Goal: Task Accomplishment & Management: Manage account settings

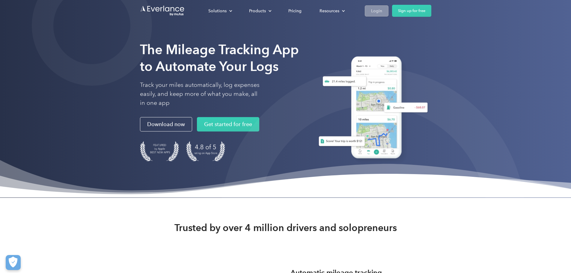
click at [382, 11] on div "Login" at bounding box center [376, 10] width 11 height 7
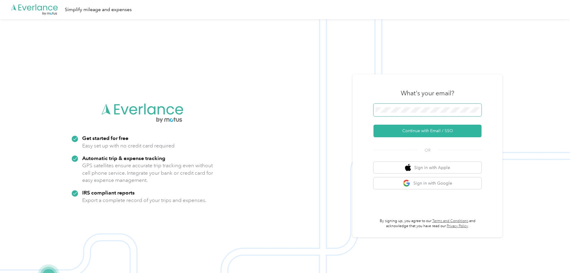
click at [383, 106] on span at bounding box center [427, 110] width 108 height 13
click at [418, 128] on button "Continue with Email / SSO" at bounding box center [427, 131] width 108 height 13
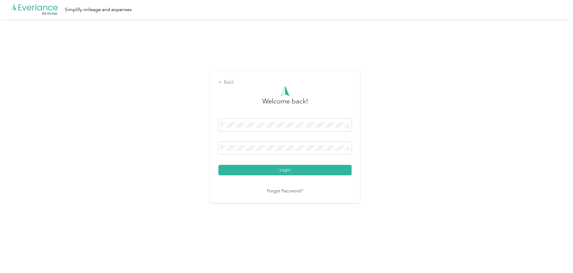
click at [218, 165] on button "Login" at bounding box center [284, 170] width 133 height 10
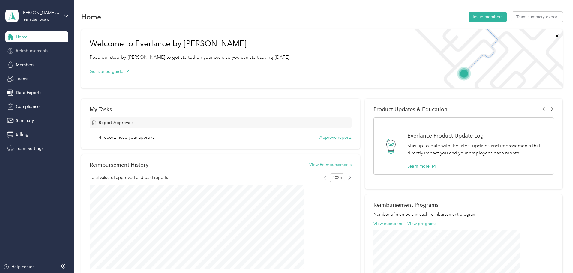
click at [45, 51] on span "Reimbursements" at bounding box center [32, 51] width 32 height 6
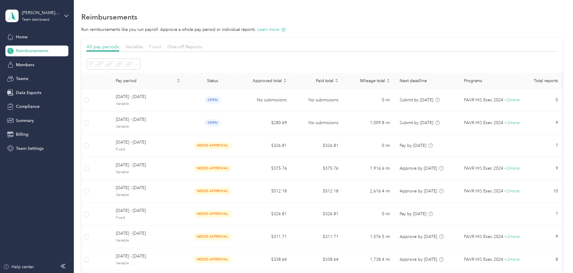
click at [161, 47] on span "Fixed" at bounding box center [155, 47] width 12 height 6
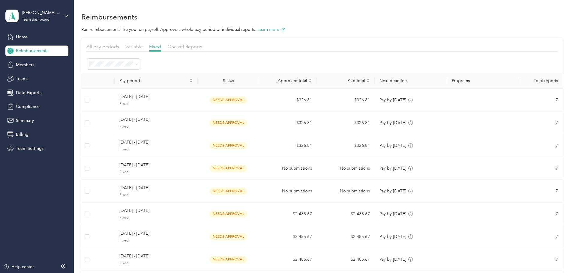
click at [143, 47] on span "Variable" at bounding box center [133, 47] width 17 height 6
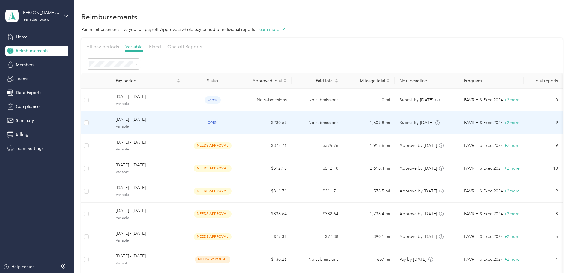
click at [177, 119] on span "[DATE] - [DATE]" at bounding box center [148, 119] width 64 height 7
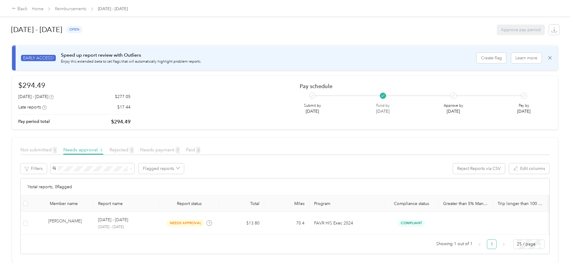
scroll to position [12, 0]
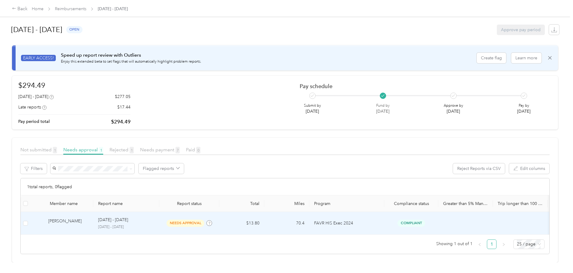
click at [128, 217] on p "[DATE] - [DATE]" at bounding box center [113, 220] width 30 height 7
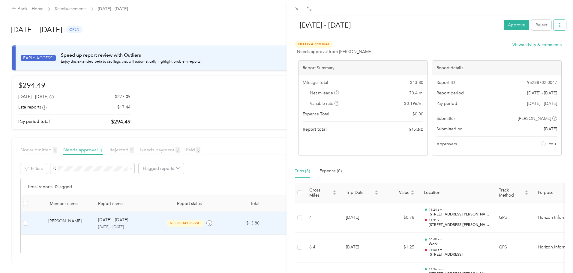
click at [557, 25] on button "button" at bounding box center [559, 25] width 13 height 10
click at [543, 47] on span "Download" at bounding box center [538, 47] width 20 height 6
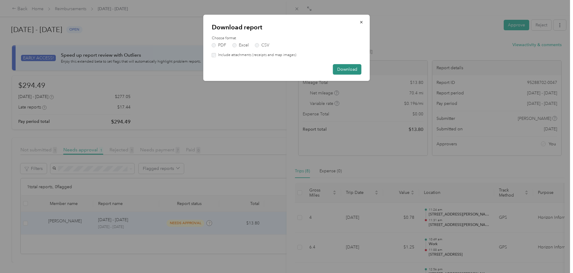
click at [345, 68] on button "Download" at bounding box center [347, 69] width 28 height 10
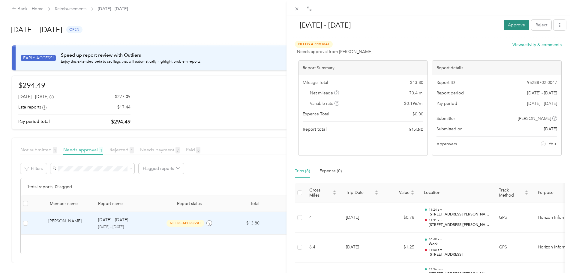
click at [505, 25] on button "Approve" at bounding box center [516, 25] width 25 height 10
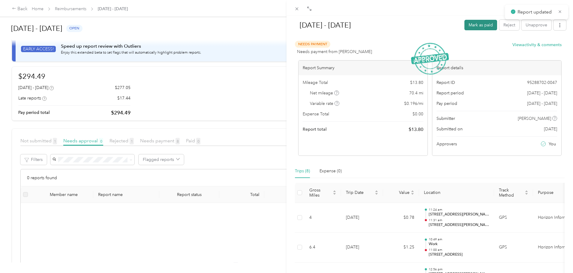
click at [471, 23] on button "Mark as paid" at bounding box center [480, 25] width 33 height 10
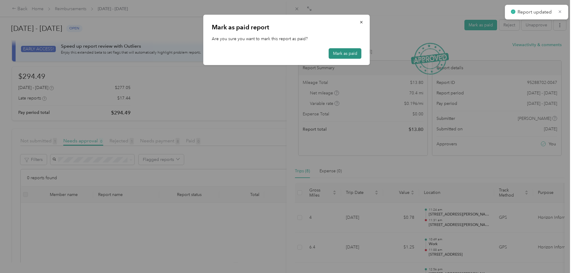
click at [346, 52] on button "Mark as paid" at bounding box center [345, 53] width 33 height 10
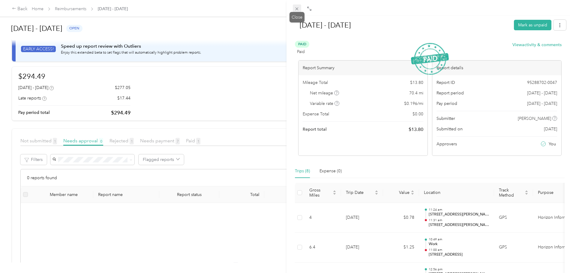
click at [293, 5] on span at bounding box center [297, 8] width 8 height 8
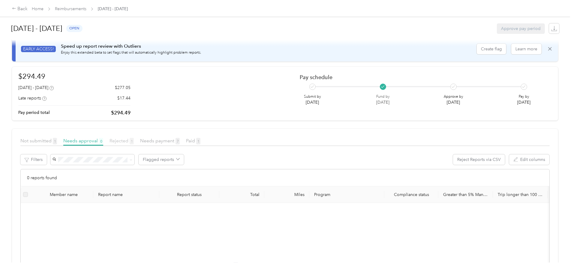
click at [134, 141] on span "Rejected 1" at bounding box center [121, 141] width 24 height 6
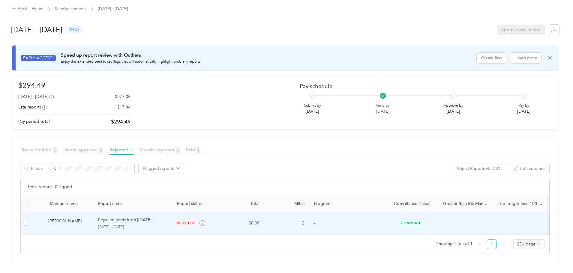
click at [93, 212] on td "[PERSON_NAME]" at bounding box center [61, 223] width 63 height 23
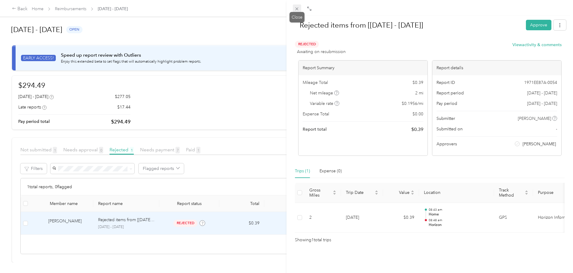
click at [298, 7] on icon at bounding box center [296, 8] width 5 height 5
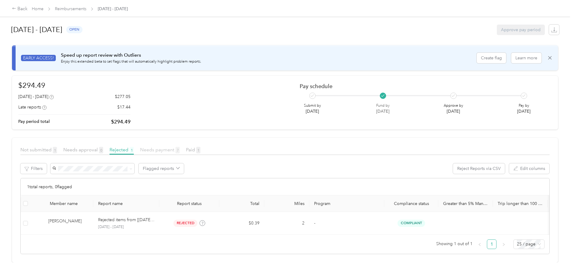
click at [180, 147] on span "Needs payment 7" at bounding box center [160, 150] width 40 height 6
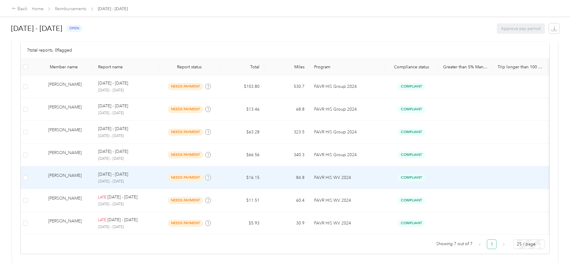
scroll to position [148, 0]
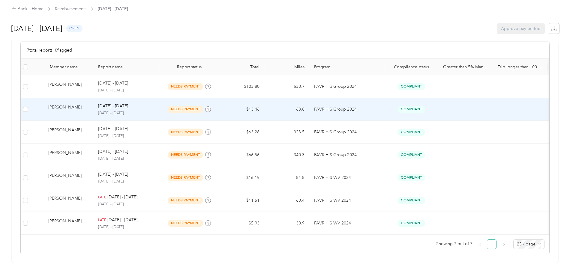
click at [93, 98] on td "[PERSON_NAME]" at bounding box center [61, 109] width 63 height 23
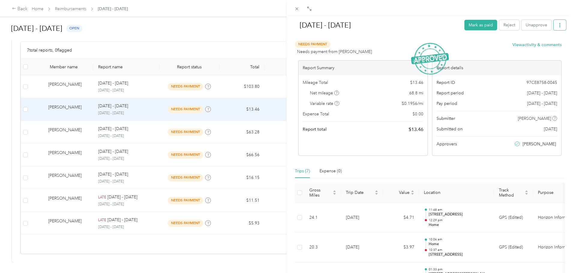
click at [558, 25] on button "button" at bounding box center [559, 25] width 13 height 10
click at [538, 48] on span "Download" at bounding box center [538, 47] width 20 height 6
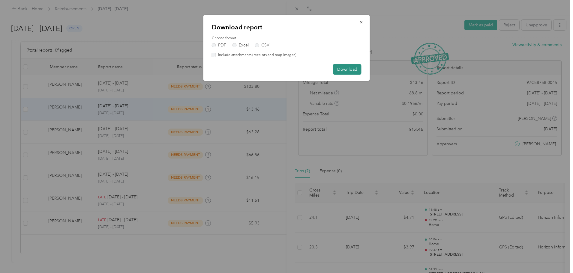
click at [346, 66] on button "Download" at bounding box center [347, 69] width 28 height 10
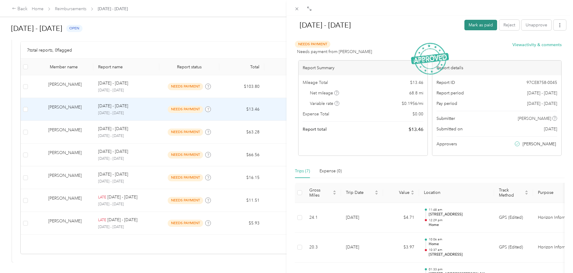
click at [476, 24] on button "Mark as paid" at bounding box center [480, 25] width 33 height 10
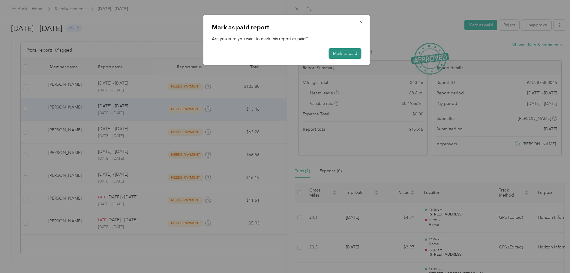
click at [349, 52] on button "Mark as paid" at bounding box center [345, 53] width 33 height 10
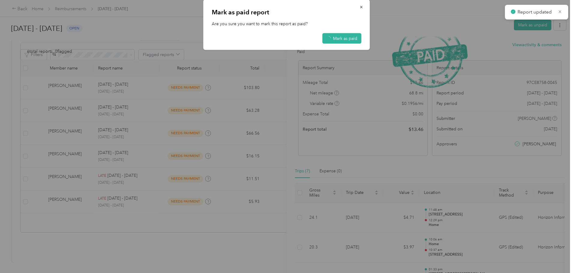
scroll to position [126, 0]
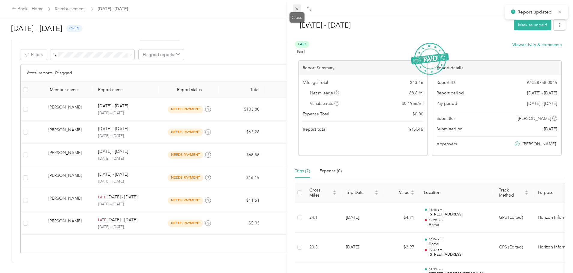
click at [296, 9] on icon at bounding box center [296, 8] width 5 height 5
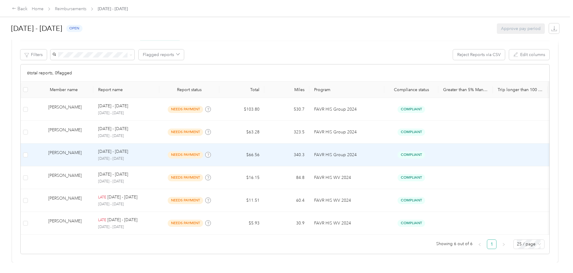
click at [93, 144] on td "[PERSON_NAME]" at bounding box center [61, 155] width 63 height 23
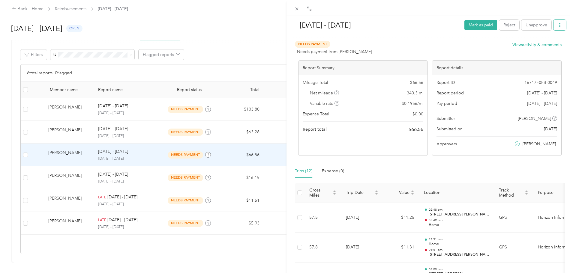
click at [558, 25] on button "button" at bounding box center [559, 25] width 13 height 10
click at [540, 46] on span "Download" at bounding box center [538, 47] width 20 height 6
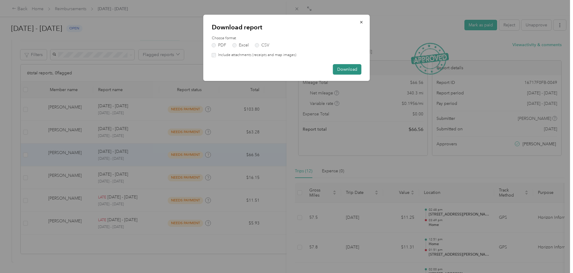
drag, startPoint x: 344, startPoint y: 70, endPoint x: 351, endPoint y: 74, distance: 7.6
click at [346, 69] on button "Download" at bounding box center [347, 69] width 28 height 10
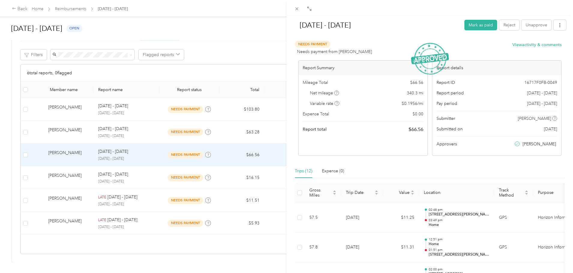
click at [432, 45] on img at bounding box center [430, 59] width 38 height 32
click at [480, 26] on button "Mark as paid" at bounding box center [480, 25] width 33 height 10
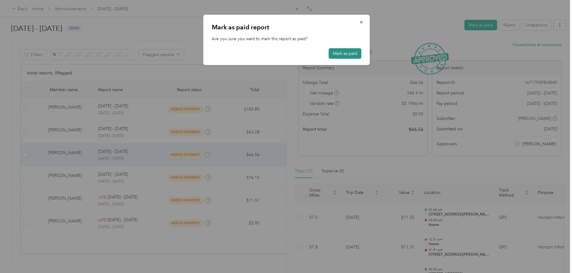
click at [348, 50] on button "Mark as paid" at bounding box center [345, 53] width 33 height 10
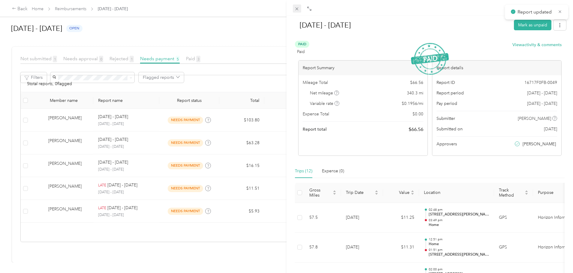
scroll to position [103, 0]
click at [296, 5] on span at bounding box center [297, 8] width 8 height 8
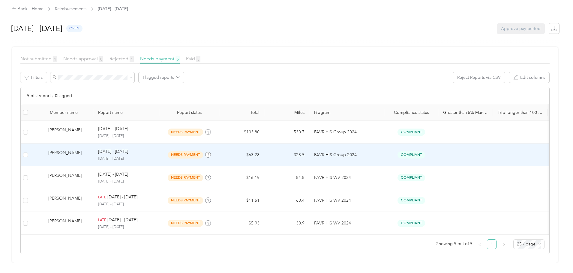
click at [88, 150] on div "[PERSON_NAME]" at bounding box center [68, 155] width 40 height 10
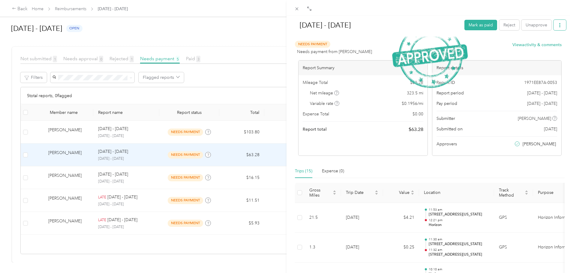
click at [558, 27] on icon "button" at bounding box center [560, 25] width 4 height 4
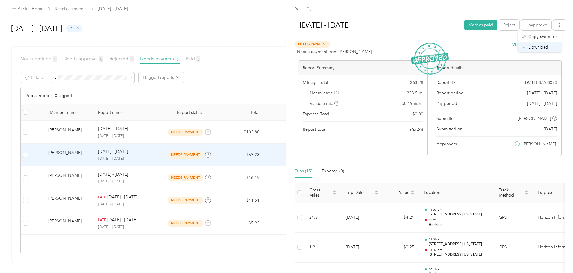
click at [547, 51] on li "Download" at bounding box center [540, 47] width 44 height 10
click at [531, 47] on span "Download" at bounding box center [538, 47] width 20 height 6
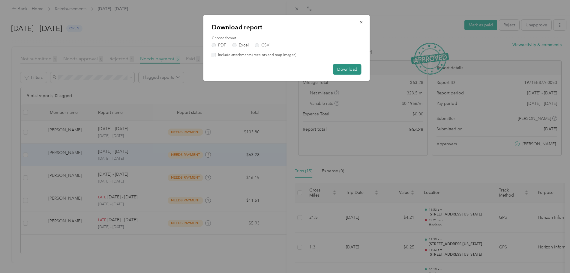
click at [345, 67] on button "Download" at bounding box center [347, 69] width 28 height 10
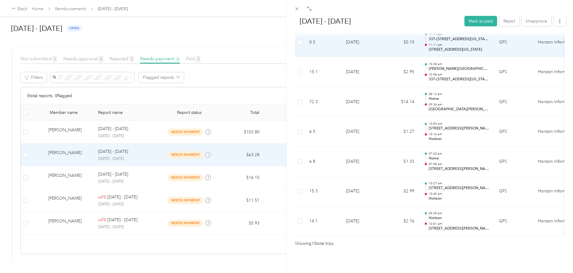
scroll to position [423, 0]
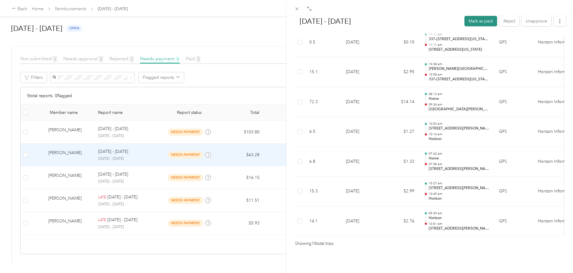
click at [471, 22] on button "Mark as paid" at bounding box center [480, 21] width 33 height 10
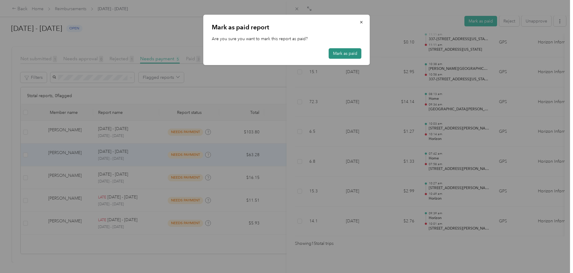
click at [349, 53] on button "Mark as paid" at bounding box center [345, 53] width 33 height 10
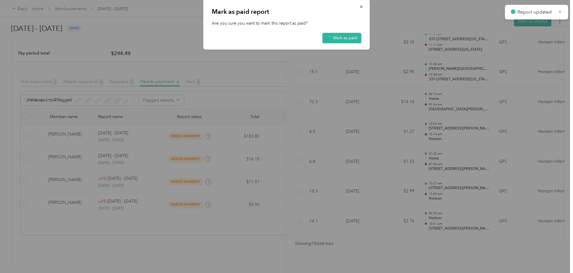
scroll to position [80, 0]
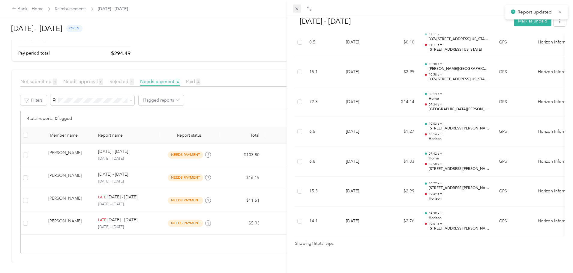
click at [293, 7] on div at bounding box center [429, 8] width 286 height 16
click at [299, 10] on icon at bounding box center [296, 8] width 5 height 5
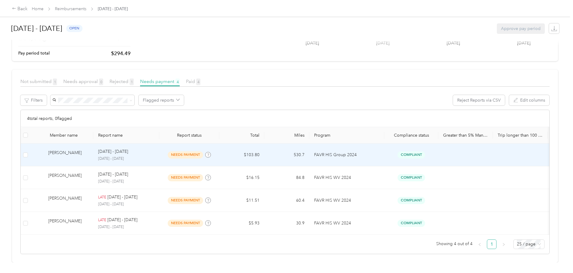
click at [88, 150] on div "[PERSON_NAME]" at bounding box center [68, 155] width 40 height 10
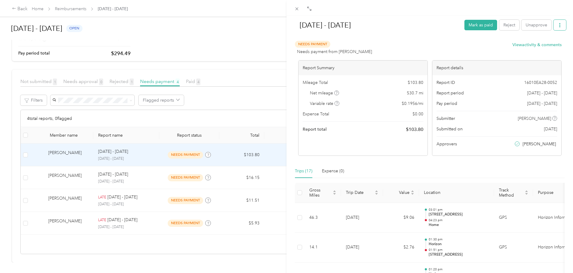
click at [553, 26] on button "button" at bounding box center [559, 25] width 13 height 10
click at [536, 48] on span "Download" at bounding box center [538, 47] width 20 height 6
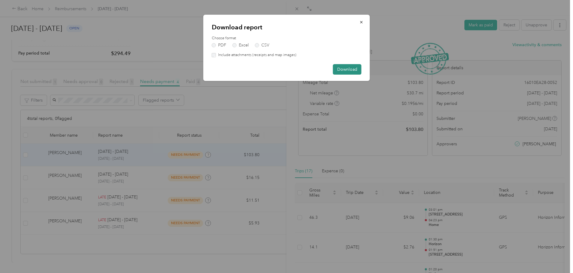
click at [344, 70] on button "Download" at bounding box center [347, 69] width 28 height 10
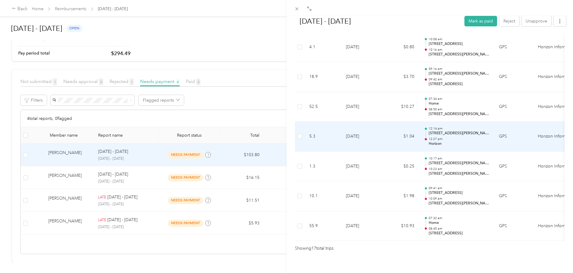
scroll to position [480, 0]
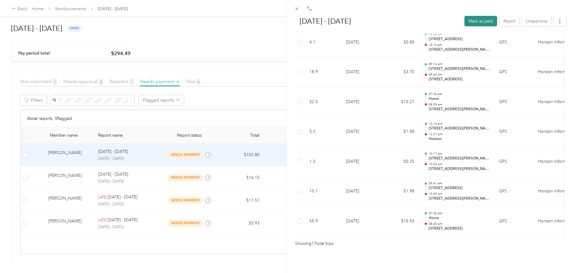
click at [470, 23] on button "Mark as paid" at bounding box center [480, 21] width 33 height 10
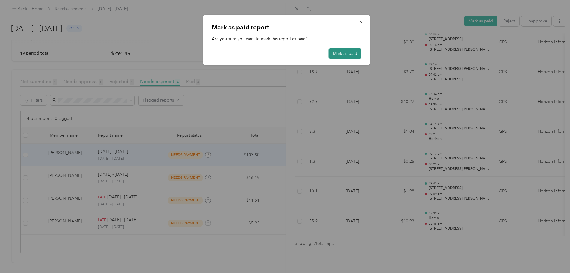
click at [344, 53] on button "Mark as paid" at bounding box center [345, 53] width 33 height 10
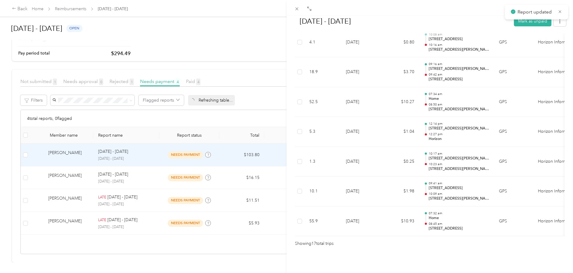
scroll to position [57, 0]
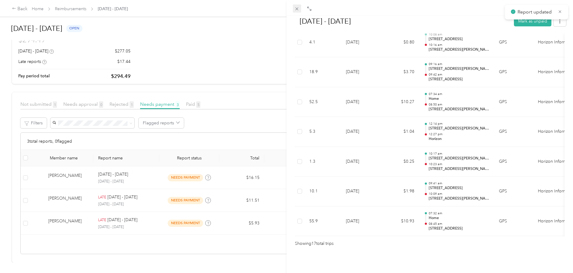
click at [296, 7] on icon at bounding box center [296, 8] width 5 height 5
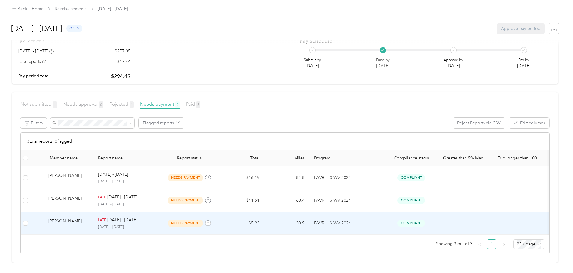
click at [137, 217] on p "[DATE] - [DATE]" at bounding box center [122, 220] width 30 height 7
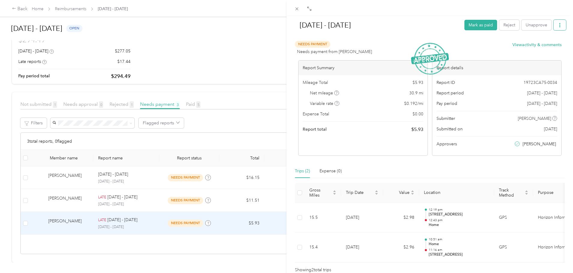
click at [558, 26] on icon "button" at bounding box center [560, 25] width 4 height 4
click at [530, 49] on span "Download" at bounding box center [538, 47] width 20 height 6
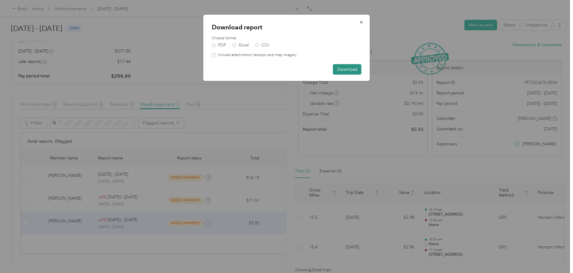
click at [357, 69] on button "Download" at bounding box center [347, 69] width 28 height 10
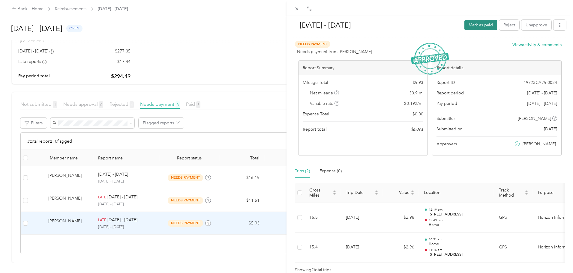
click at [474, 27] on button "Mark as paid" at bounding box center [480, 25] width 33 height 10
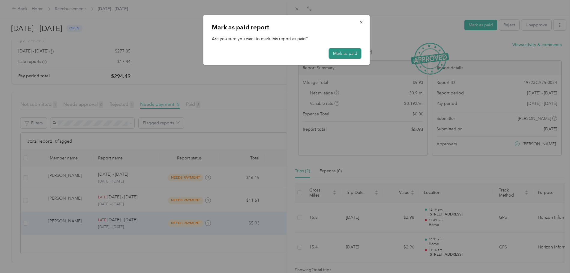
click at [347, 51] on button "Mark as paid" at bounding box center [345, 53] width 33 height 10
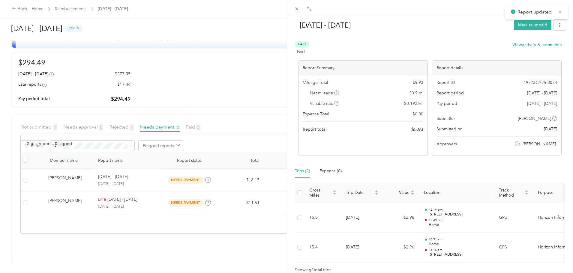
scroll to position [34, 0]
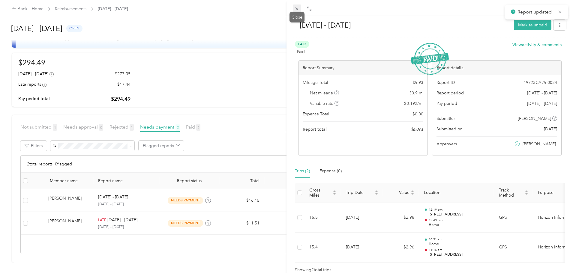
click at [296, 9] on icon at bounding box center [296, 8] width 5 height 5
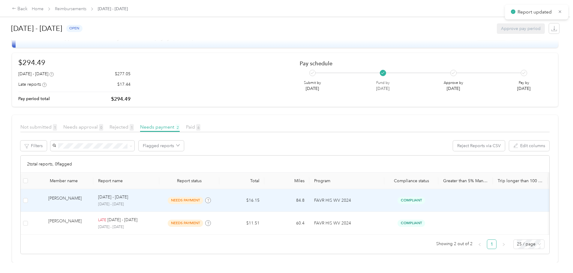
click at [219, 189] on td "needs payment" at bounding box center [189, 200] width 60 height 23
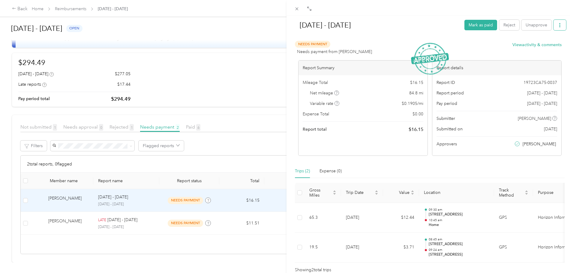
click at [553, 24] on button "button" at bounding box center [559, 25] width 13 height 10
drag, startPoint x: 540, startPoint y: 49, endPoint x: 537, endPoint y: 49, distance: 3.4
click at [540, 49] on span "Download" at bounding box center [538, 47] width 20 height 6
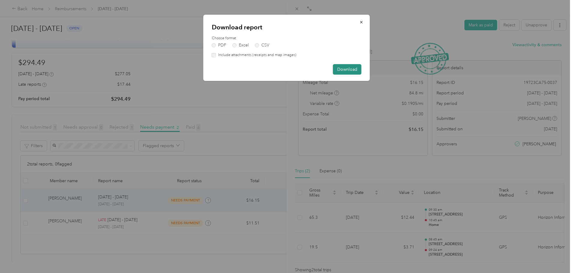
click at [340, 70] on button "Download" at bounding box center [347, 69] width 28 height 10
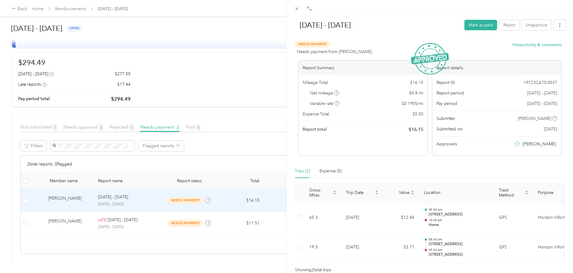
drag, startPoint x: 389, startPoint y: 20, endPoint x: 385, endPoint y: 26, distance: 7.0
click at [389, 20] on h1 "[DATE] - [DATE]" at bounding box center [376, 25] width 167 height 14
click at [472, 23] on button "Mark as paid" at bounding box center [480, 25] width 33 height 10
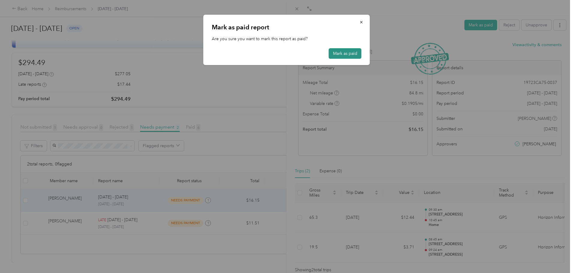
click at [350, 54] on button "Mark as paid" at bounding box center [345, 53] width 33 height 10
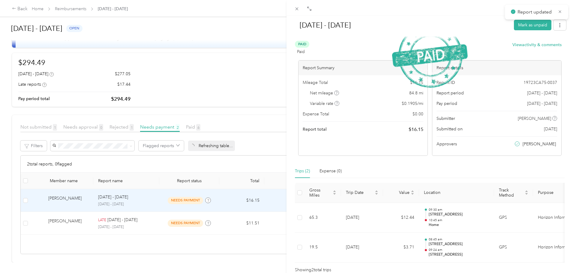
scroll to position [12, 0]
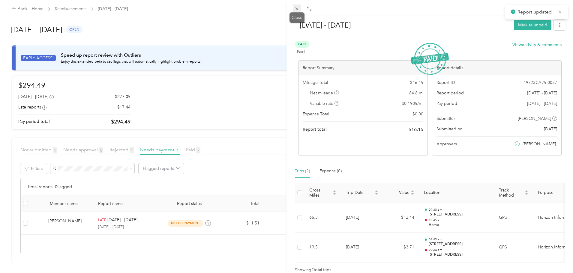
click at [297, 10] on icon at bounding box center [296, 8] width 5 height 5
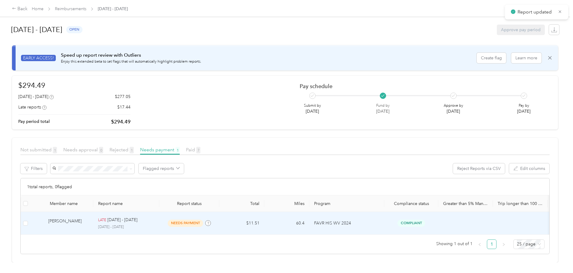
click at [159, 212] on td "LATE [DATE] - [DATE] [DATE] - [DATE]" at bounding box center [126, 223] width 66 height 23
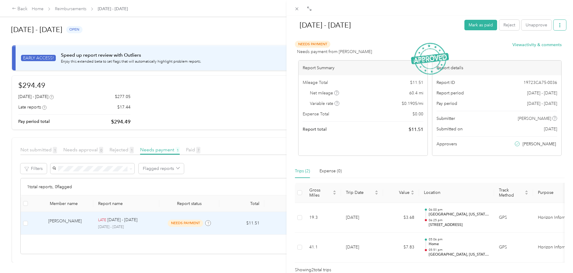
click at [553, 28] on button "button" at bounding box center [559, 25] width 13 height 10
click at [527, 48] on div "Download" at bounding box center [540, 47] width 36 height 6
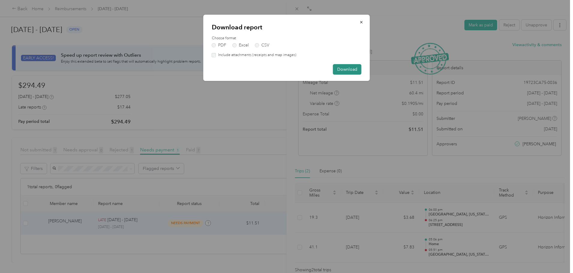
click at [354, 70] on button "Download" at bounding box center [347, 69] width 28 height 10
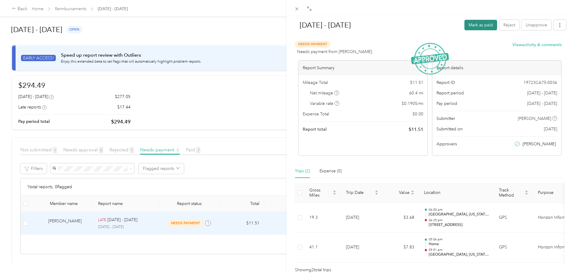
click at [464, 24] on button "Mark as paid" at bounding box center [480, 25] width 33 height 10
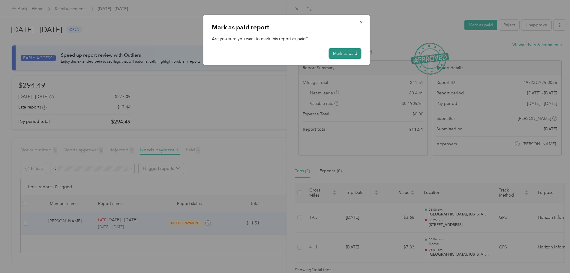
click at [355, 53] on button "Mark as paid" at bounding box center [345, 53] width 33 height 10
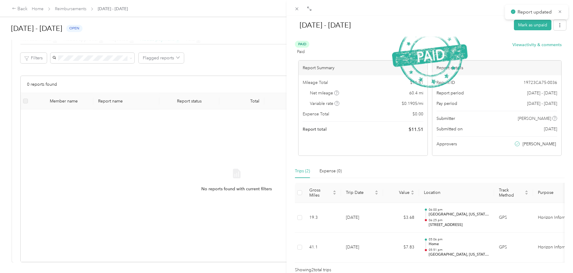
scroll to position [122, 0]
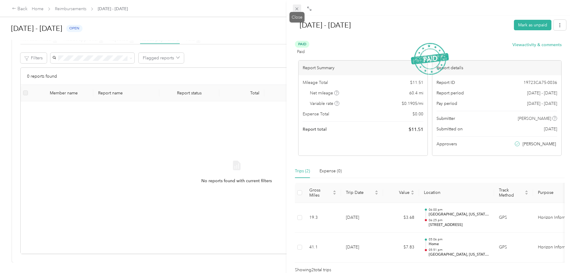
click at [295, 9] on icon at bounding box center [296, 8] width 5 height 5
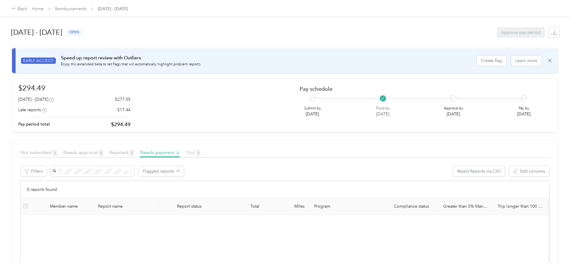
click at [200, 152] on span "Paid 8" at bounding box center [193, 153] width 14 height 6
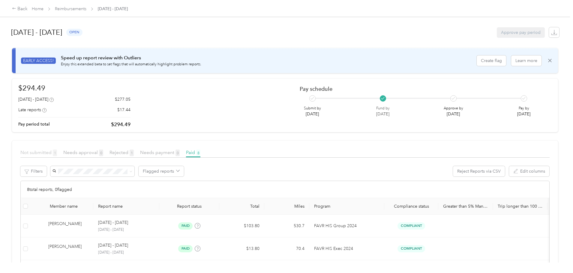
click at [57, 152] on span "Not submitted 1" at bounding box center [38, 153] width 37 height 6
